Goal: Information Seeking & Learning: Learn about a topic

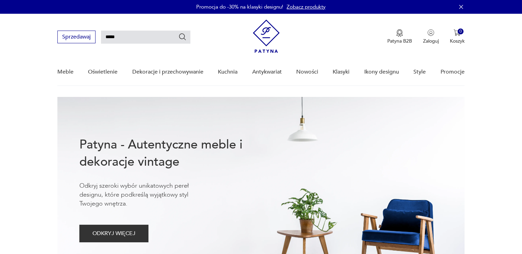
type input "******"
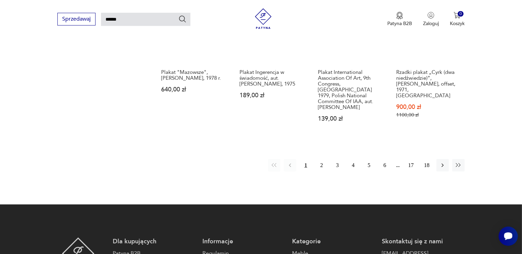
scroll to position [605, 0]
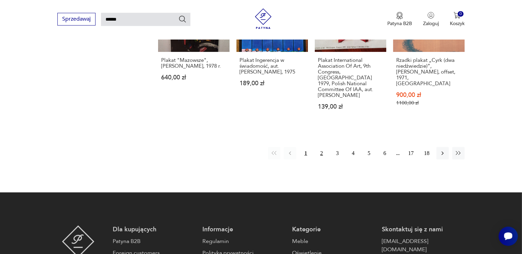
click at [324, 147] on button "2" at bounding box center [322, 153] width 12 height 12
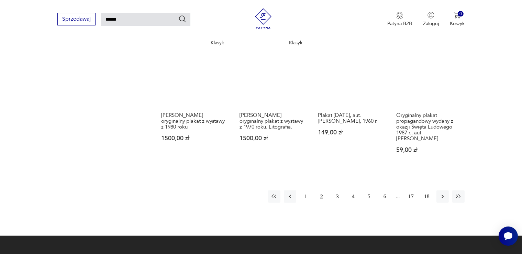
scroll to position [532, 0]
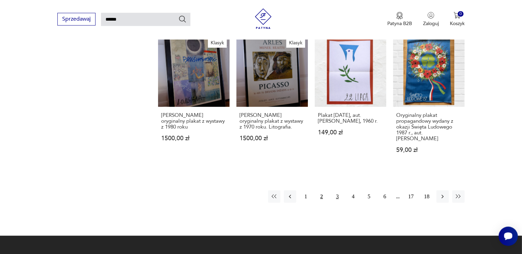
click at [333, 199] on button "3" at bounding box center [337, 196] width 12 height 12
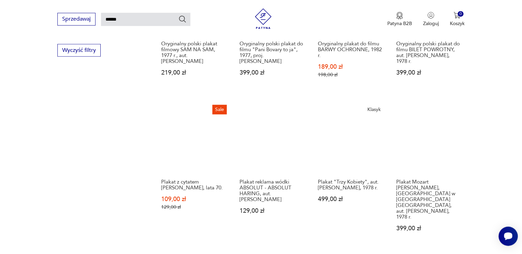
scroll to position [605, 0]
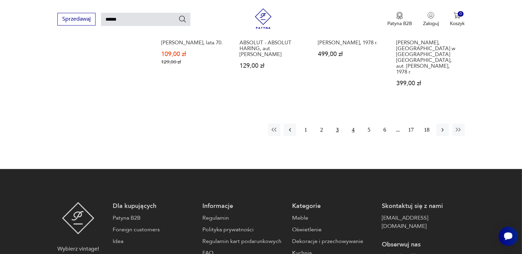
click at [350, 123] on button "4" at bounding box center [353, 129] width 12 height 12
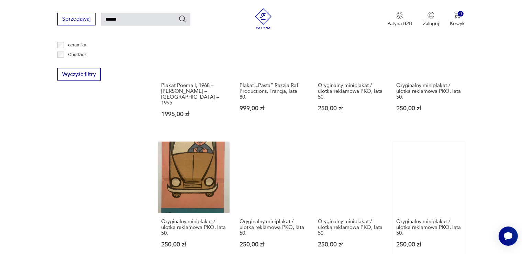
scroll to position [496, 0]
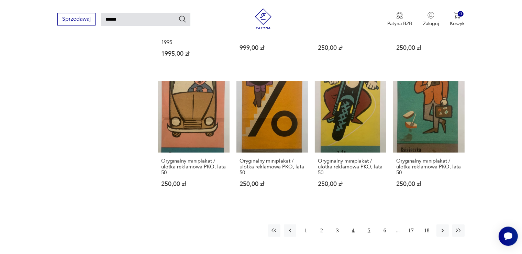
click at [366, 224] on button "5" at bounding box center [369, 230] width 12 height 12
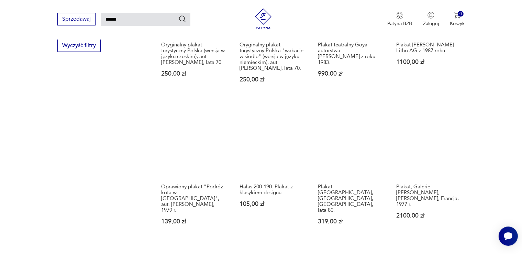
scroll to position [496, 0]
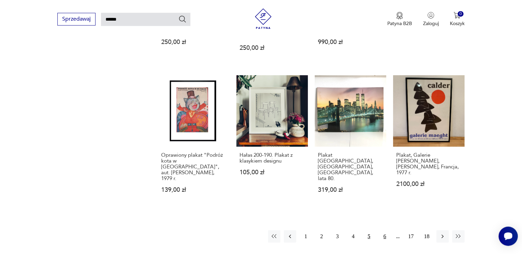
click at [383, 230] on button "6" at bounding box center [385, 236] width 12 height 12
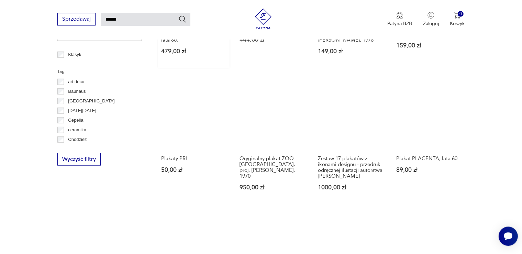
scroll to position [532, 0]
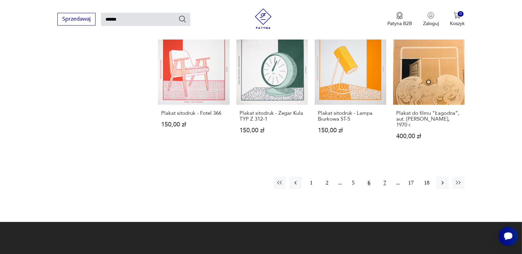
click at [384, 176] on button "7" at bounding box center [385, 182] width 12 height 12
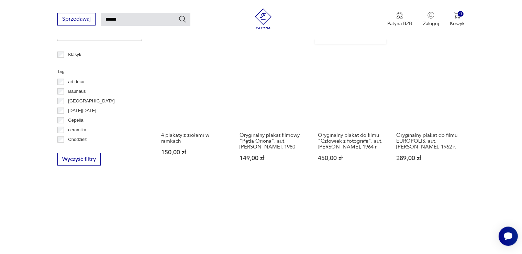
scroll to position [460, 0]
